Goal: Book appointment/travel/reservation

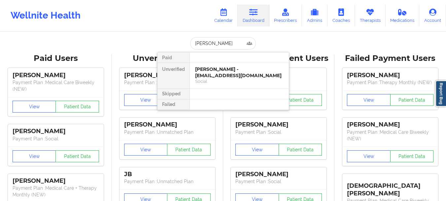
type input "[PERSON_NAME]"
click at [201, 77] on div "Aurora Colindres - powerforgoodconsulting@gmail.com" at bounding box center [239, 72] width 89 height 12
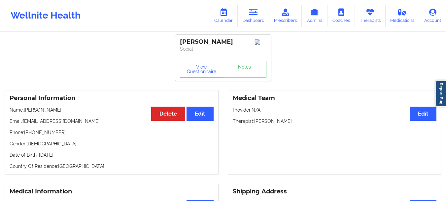
drag, startPoint x: 103, startPoint y: 126, endPoint x: 22, endPoint y: 124, distance: 81.0
click at [22, 124] on p "Email: powerforgoodconsulting@gmail.com" at bounding box center [112, 121] width 204 height 7
copy p "[EMAIL_ADDRESS][DOMAIN_NAME]"
click at [255, 21] on link "Dashboard" at bounding box center [254, 16] width 32 height 22
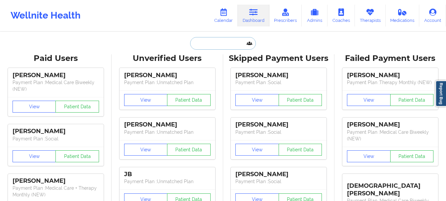
click at [221, 42] on input "text" at bounding box center [222, 43] width 65 height 13
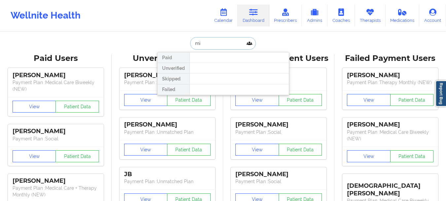
type input "m"
type input "[PERSON_NAME]"
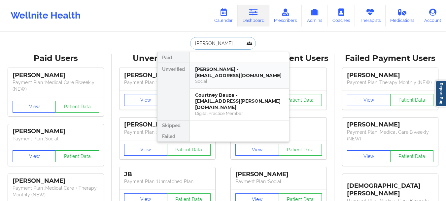
click at [220, 70] on div "Michelle E Bauza - michibauza123@gmail.com" at bounding box center [239, 72] width 89 height 12
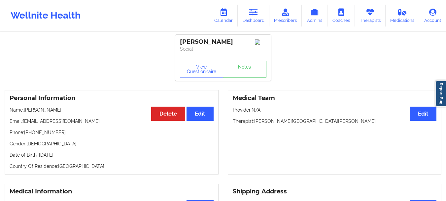
click at [82, 121] on p "Email: michibauza123@gmail.com" at bounding box center [112, 121] width 204 height 7
drag, startPoint x: 24, startPoint y: 124, endPoint x: 82, endPoint y: 119, distance: 58.7
click at [82, 119] on div "Personal Information Edit Delete Name: Michelle E Bauza Email: michibauza123@gm…" at bounding box center [112, 132] width 214 height 84
copy p "[EMAIL_ADDRESS][DOMAIN_NAME]"
drag, startPoint x: 446, startPoint y: 46, endPoint x: 449, endPoint y: 44, distance: 3.6
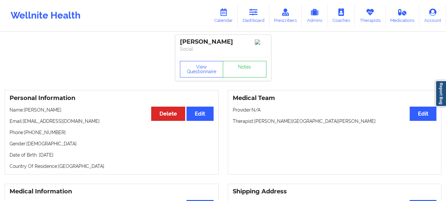
click at [446, 44] on html "Wellnite Health Calendar Dashboard Prescribers Admins Coaches Therapists Medica…" at bounding box center [223, 100] width 446 height 201
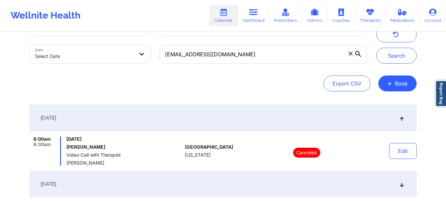
click at [348, 54] on span at bounding box center [351, 53] width 7 height 7
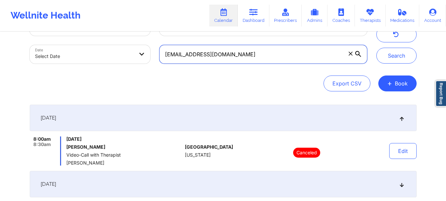
click at [347, 54] on input "[EMAIL_ADDRESS][DOMAIN_NAME]" at bounding box center [264, 54] width 208 height 19
paste input "[EMAIL_ADDRESS][DOMAIN_NAME]"
type input "[EMAIL_ADDRESS][DOMAIN_NAME]"
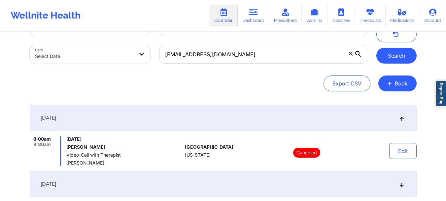
click at [393, 55] on button "Search" at bounding box center [397, 56] width 40 height 16
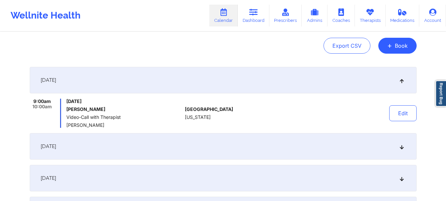
scroll to position [71, 0]
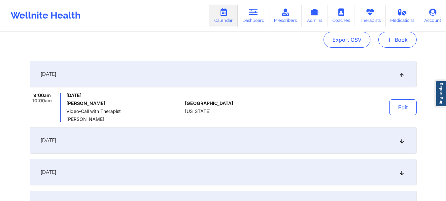
click at [399, 42] on button "+ Book" at bounding box center [398, 40] width 38 height 16
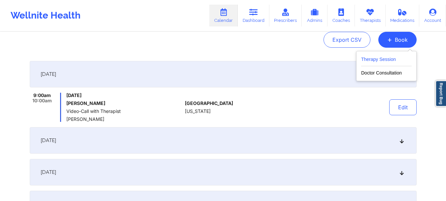
click at [376, 61] on button "Therapy Session" at bounding box center [387, 60] width 51 height 11
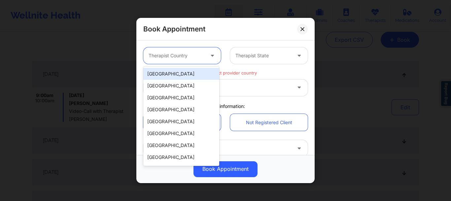
click at [179, 59] on div "Therapist Country" at bounding box center [174, 55] width 62 height 17
click at [167, 75] on div "[GEOGRAPHIC_DATA]" at bounding box center [181, 74] width 76 height 12
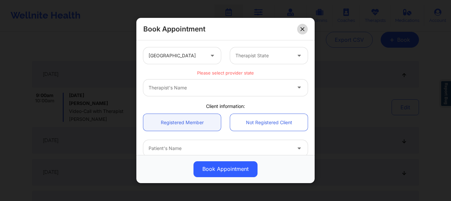
click at [303, 27] on icon at bounding box center [303, 29] width 4 height 4
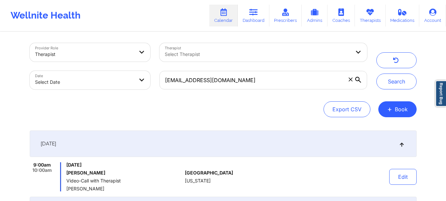
scroll to position [0, 0]
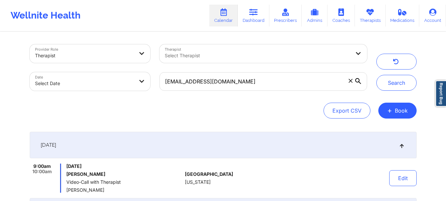
click at [350, 82] on icon at bounding box center [351, 81] width 4 height 4
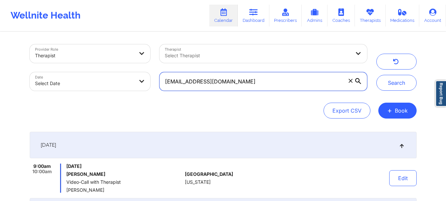
click at [350, 82] on input "[EMAIL_ADDRESS][DOMAIN_NAME]" at bounding box center [264, 81] width 208 height 19
paste input "[EMAIL_ADDRESS][DOMAIN_NAME]"
type input "[EMAIL_ADDRESS][DOMAIN_NAME]"
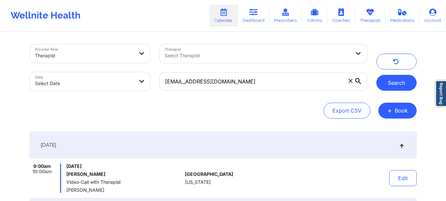
click at [389, 79] on button "Search" at bounding box center [397, 83] width 40 height 16
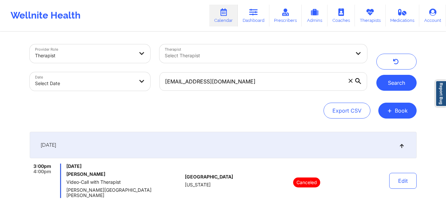
click at [391, 83] on button "Search" at bounding box center [397, 83] width 40 height 16
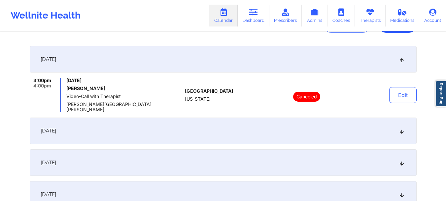
scroll to position [94, 0]
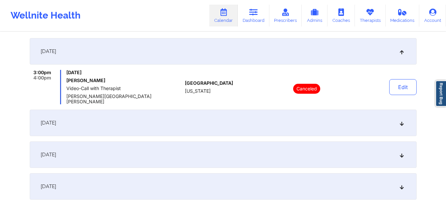
click at [403, 120] on icon at bounding box center [402, 122] width 6 height 5
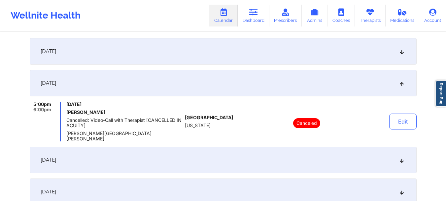
click at [400, 81] on icon at bounding box center [402, 83] width 6 height 5
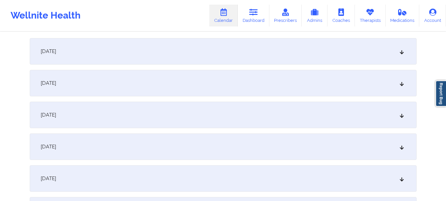
click at [402, 117] on icon at bounding box center [402, 114] width 6 height 5
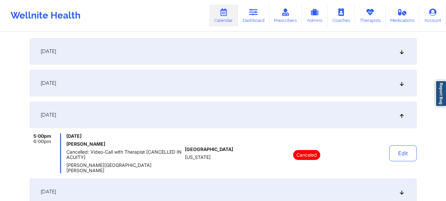
click at [402, 117] on icon at bounding box center [402, 114] width 6 height 5
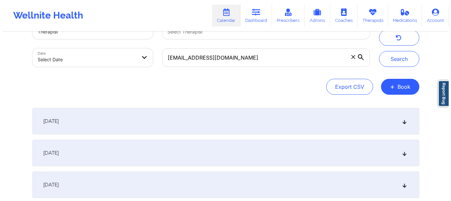
scroll to position [21, 0]
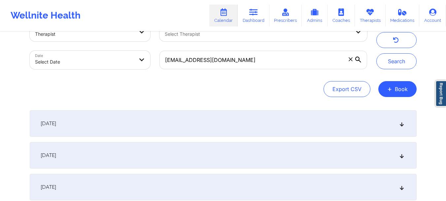
click at [404, 128] on div "[DATE]" at bounding box center [223, 123] width 387 height 26
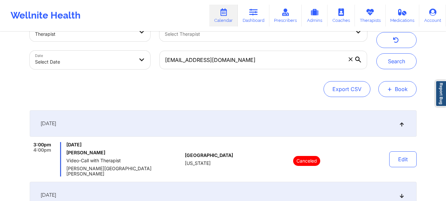
click at [402, 90] on button "+ Book" at bounding box center [398, 89] width 38 height 16
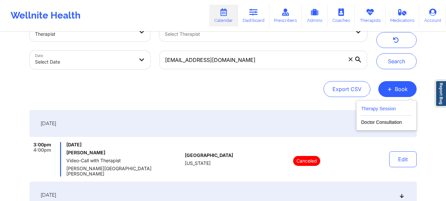
click at [388, 110] on button "Therapy Session" at bounding box center [387, 109] width 51 height 11
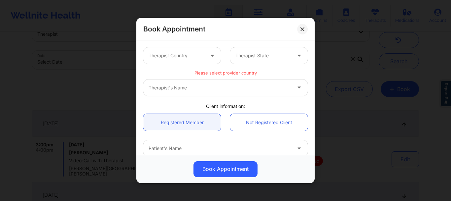
click at [180, 58] on div at bounding box center [177, 56] width 56 height 8
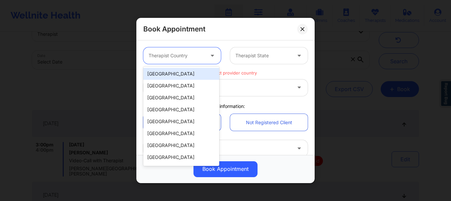
click at [180, 75] on div "[GEOGRAPHIC_DATA]" at bounding box center [181, 74] width 76 height 12
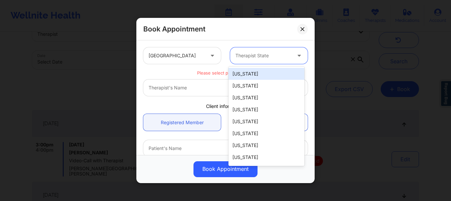
click at [261, 51] on div "Therapist State" at bounding box center [261, 55] width 62 height 17
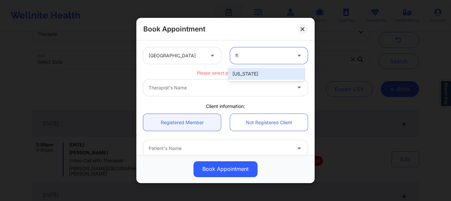
type input "flo"
click at [250, 72] on div "[US_STATE]" at bounding box center [267, 74] width 76 height 12
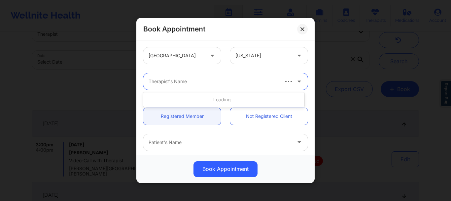
click at [228, 83] on div at bounding box center [214, 81] width 130 height 8
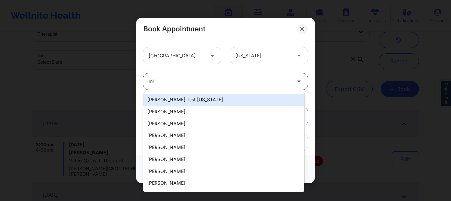
type input "m"
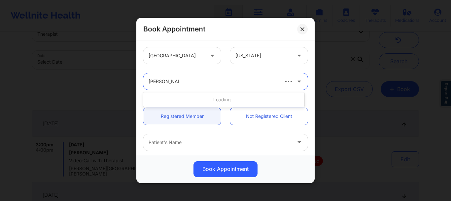
type input "[PERSON_NAME] san [PERSON_NAME]"
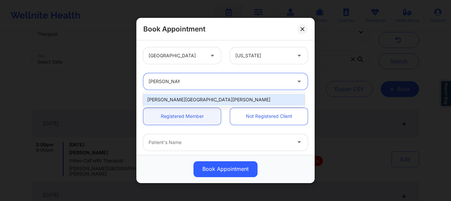
click at [204, 99] on div "[PERSON_NAME][GEOGRAPHIC_DATA][PERSON_NAME]" at bounding box center [223, 100] width 161 height 12
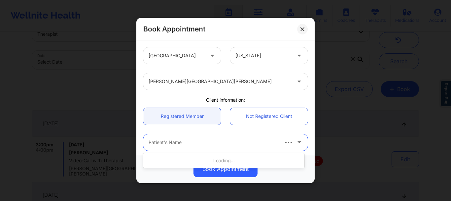
click at [178, 143] on div at bounding box center [214, 142] width 130 height 8
type input "[PERSON_NAME]"
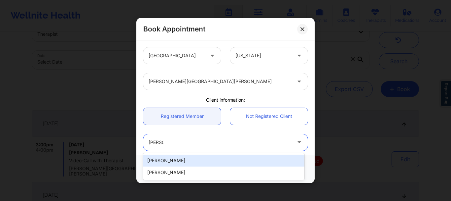
click at [193, 160] on div "[PERSON_NAME]" at bounding box center [223, 160] width 161 height 12
type input "[EMAIL_ADDRESS][DOMAIN_NAME]"
type input "[PHONE_NUMBER]"
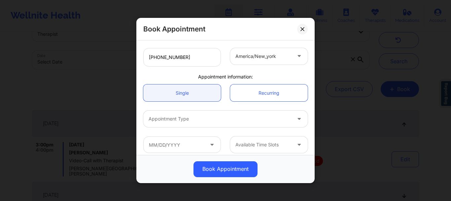
scroll to position [170, 0]
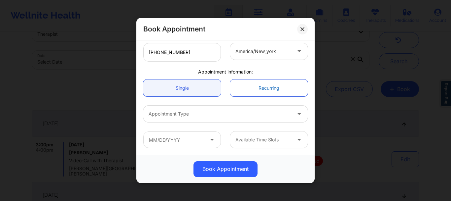
click at [264, 85] on link "Recurring" at bounding box center [269, 87] width 78 height 17
click at [264, 86] on link "Recurring" at bounding box center [269, 87] width 78 height 17
click at [178, 116] on div at bounding box center [220, 114] width 143 height 8
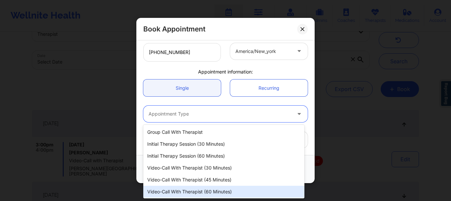
click at [211, 190] on div "Video-Call with Therapist (60 minutes)" at bounding box center [223, 191] width 161 height 12
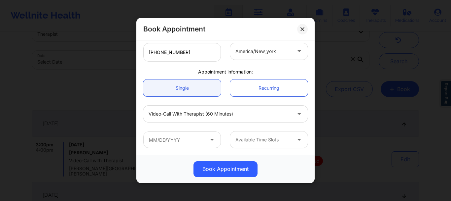
drag, startPoint x: 316, startPoint y: 118, endPoint x: 313, endPoint y: 133, distance: 15.6
click at [313, 133] on div "Book Appointment [GEOGRAPHIC_DATA] [US_STATE] [PERSON_NAME][GEOGRAPHIC_DATA][PE…" at bounding box center [225, 100] width 451 height 201
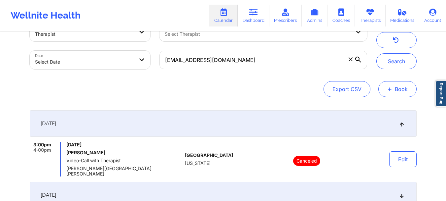
click at [393, 91] on button "+ Book" at bounding box center [398, 89] width 38 height 16
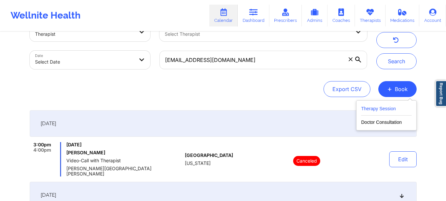
click at [368, 108] on button "Therapy Session" at bounding box center [387, 109] width 51 height 11
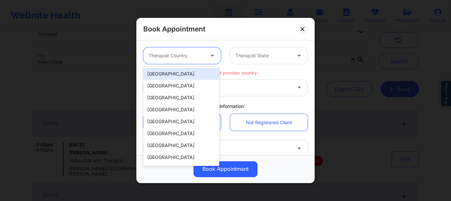
click at [175, 60] on div "Therapist Country" at bounding box center [174, 55] width 62 height 17
click at [169, 79] on div "[GEOGRAPHIC_DATA]" at bounding box center [181, 74] width 76 height 12
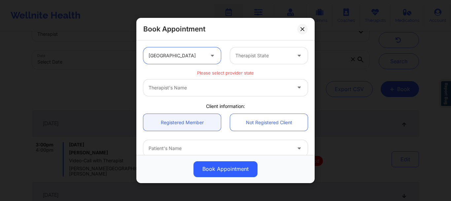
click at [259, 52] on div at bounding box center [264, 56] width 56 height 8
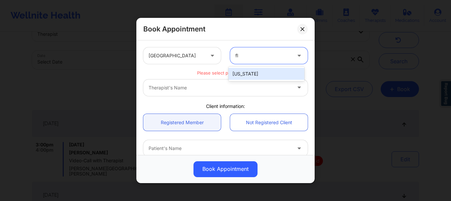
type input "flo"
click at [254, 75] on div "[US_STATE]" at bounding box center [267, 74] width 76 height 12
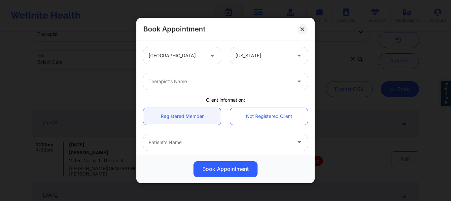
click at [193, 92] on div "Therapist's Name" at bounding box center [226, 81] width 174 height 26
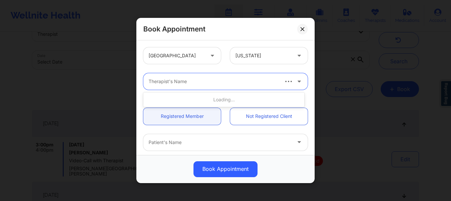
click at [187, 87] on div "Therapist's Name" at bounding box center [211, 81] width 136 height 17
type input "[PERSON_NAME] sa"
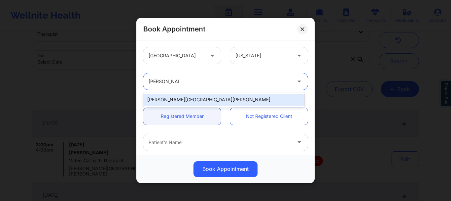
click at [180, 104] on div "[PERSON_NAME][GEOGRAPHIC_DATA][PERSON_NAME]" at bounding box center [223, 100] width 161 height 12
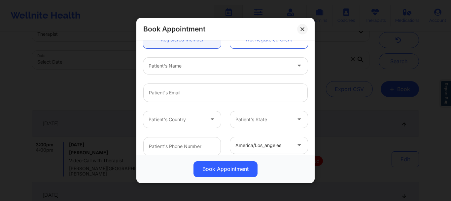
scroll to position [77, 0]
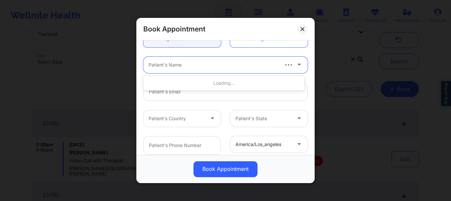
click at [161, 58] on div "Patient's Name" at bounding box center [211, 65] width 136 height 17
type input "[PERSON_NAME]"
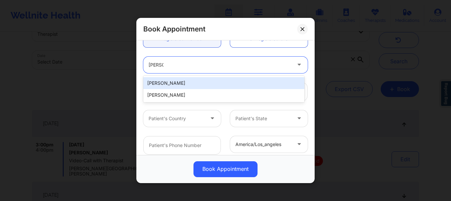
click at [167, 83] on div "[PERSON_NAME]" at bounding box center [223, 83] width 161 height 12
type input "[EMAIL_ADDRESS][DOMAIN_NAME]"
type input "[PHONE_NUMBER]"
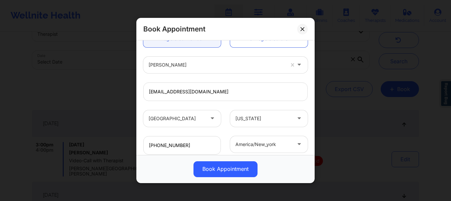
drag, startPoint x: 311, startPoint y: 95, endPoint x: 312, endPoint y: 98, distance: 3.6
click at [312, 98] on div "[GEOGRAPHIC_DATA] [US_STATE] [PERSON_NAME][GEOGRAPHIC_DATA][PERSON_NAME] Client…" at bounding box center [225, 97] width 178 height 114
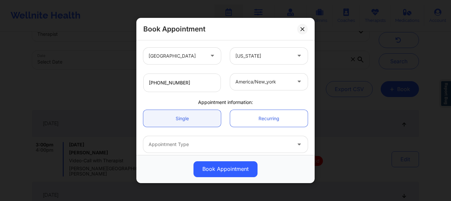
scroll to position [170, 0]
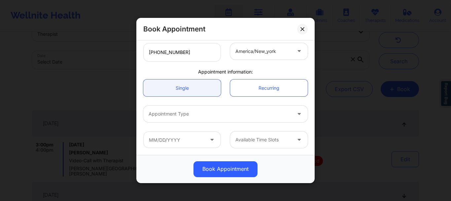
click at [178, 110] on div at bounding box center [220, 114] width 143 height 8
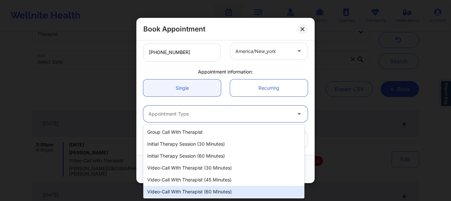
click at [190, 189] on div "Video-Call with Therapist (60 minutes)" at bounding box center [223, 191] width 161 height 12
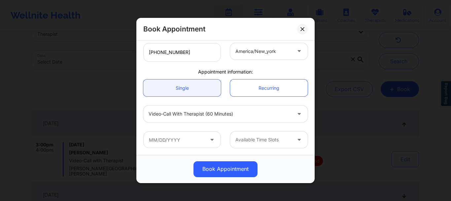
drag, startPoint x: 311, startPoint y: 130, endPoint x: 312, endPoint y: 138, distance: 8.3
click at [312, 138] on div "[GEOGRAPHIC_DATA] [US_STATE] [PERSON_NAME][GEOGRAPHIC_DATA][PERSON_NAME] Client…" at bounding box center [225, 97] width 178 height 114
click at [161, 140] on input "text" at bounding box center [182, 139] width 78 height 17
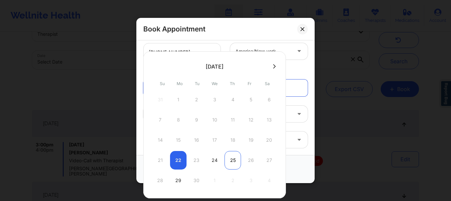
click at [228, 162] on div "25" at bounding box center [233, 160] width 17 height 19
type input "[DATE]"
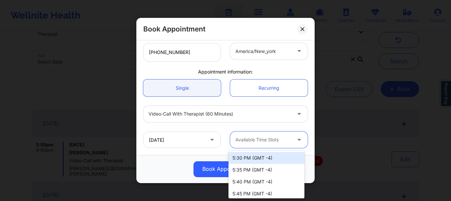
click at [246, 140] on div at bounding box center [264, 140] width 56 height 8
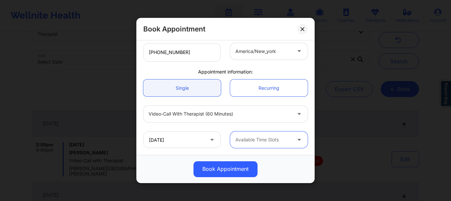
click at [268, 138] on div at bounding box center [264, 140] width 56 height 8
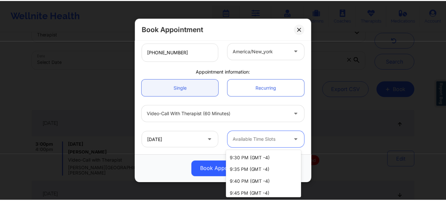
scroll to position [68, 0]
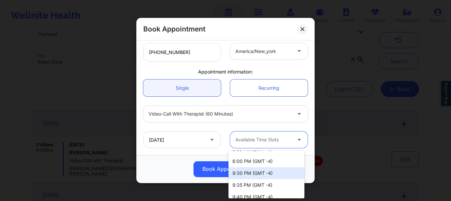
click at [287, 172] on div "9:30 PM (GMT -4)" at bounding box center [267, 173] width 76 height 12
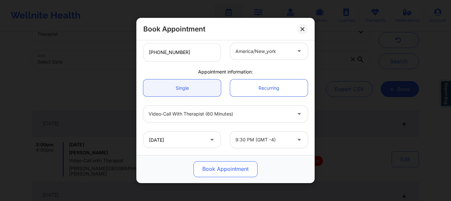
click at [245, 170] on button "Book Appointment" at bounding box center [226, 169] width 64 height 16
